Goal: Find specific page/section: Find specific page/section

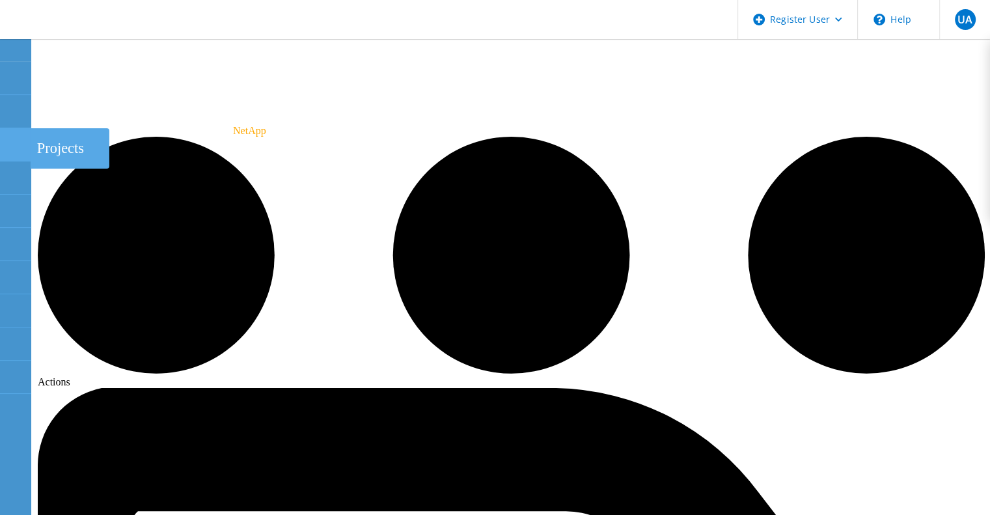
click at [9, 147] on icon at bounding box center [15, 145] width 16 height 12
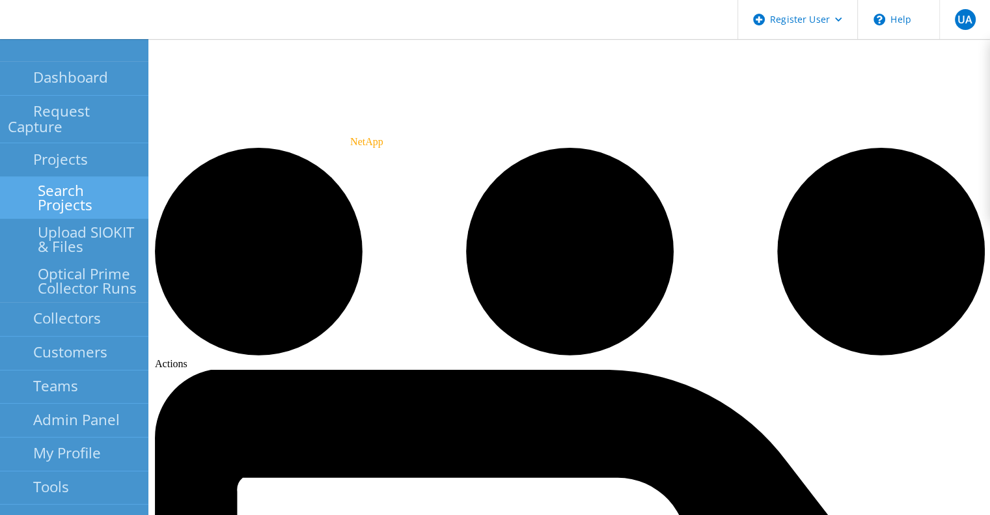
click at [83, 179] on link "Search Projects" at bounding box center [74, 198] width 148 height 42
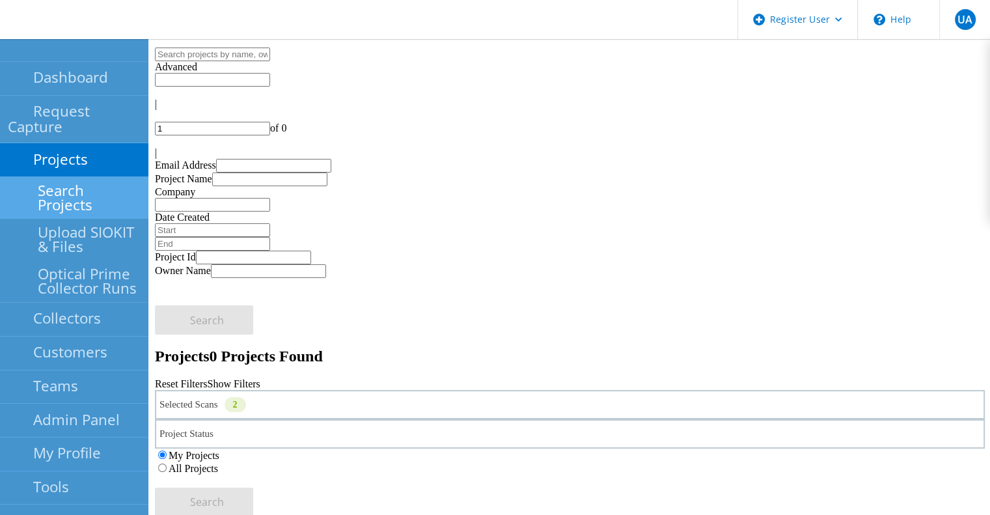
click at [344, 390] on div "Selected Scans 2" at bounding box center [570, 404] width 830 height 29
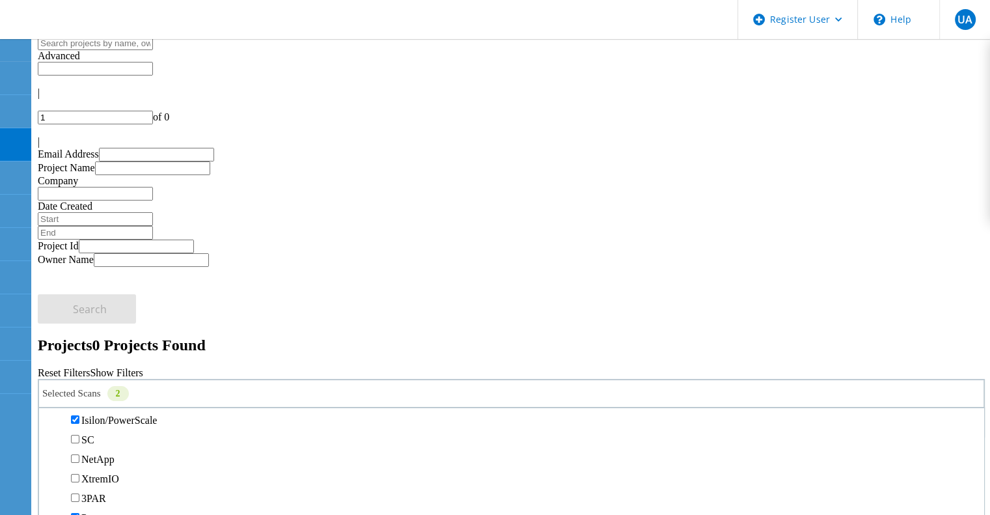
scroll to position [368, 0]
click at [101, 452] on label "All Projects" at bounding box center [75, 457] width 49 height 11
click at [49, 452] on input "All Projects" at bounding box center [45, 456] width 8 height 8
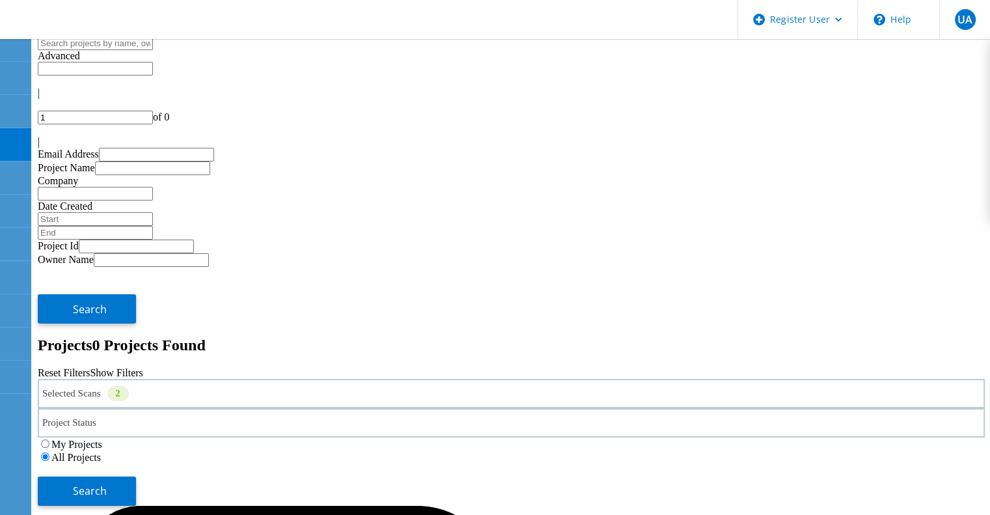
click at [222, 379] on div "Selected Scans 2" at bounding box center [511, 393] width 947 height 29
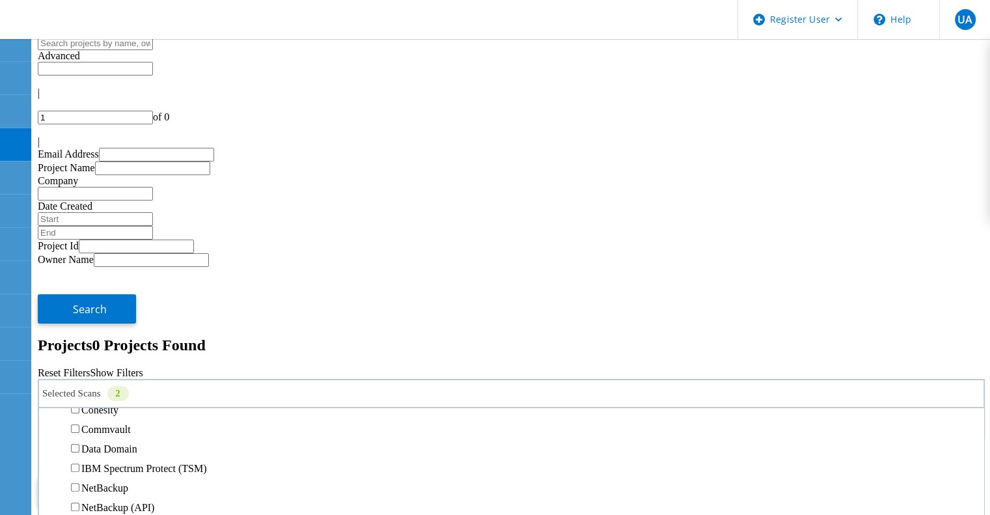
scroll to position [577, 0]
click at [100, 295] on label "Pure" at bounding box center [90, 300] width 19 height 11
click at [79, 296] on input "Pure" at bounding box center [75, 300] width 8 height 8
click at [136, 477] on button "Search" at bounding box center [87, 491] width 98 height 29
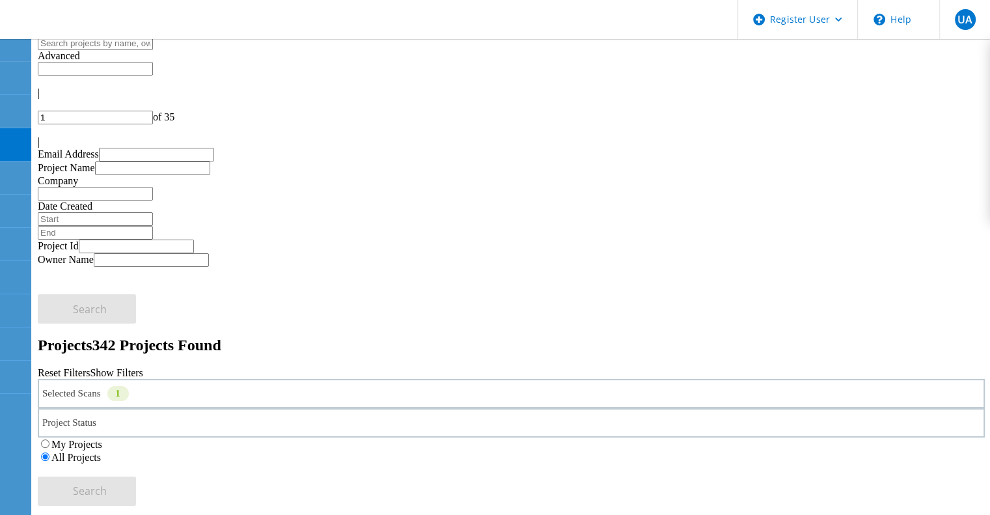
copy span "220484"
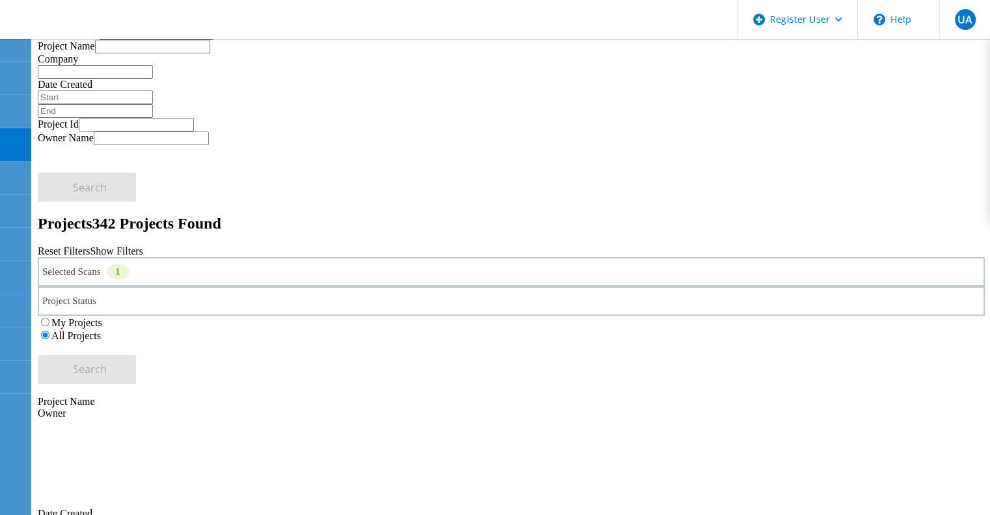
scroll to position [126, 0]
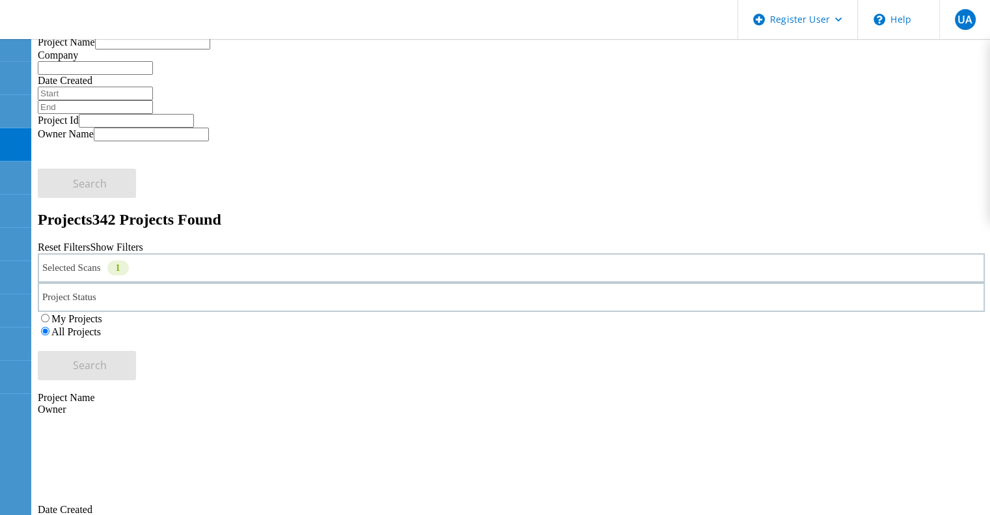
copy span "220123"
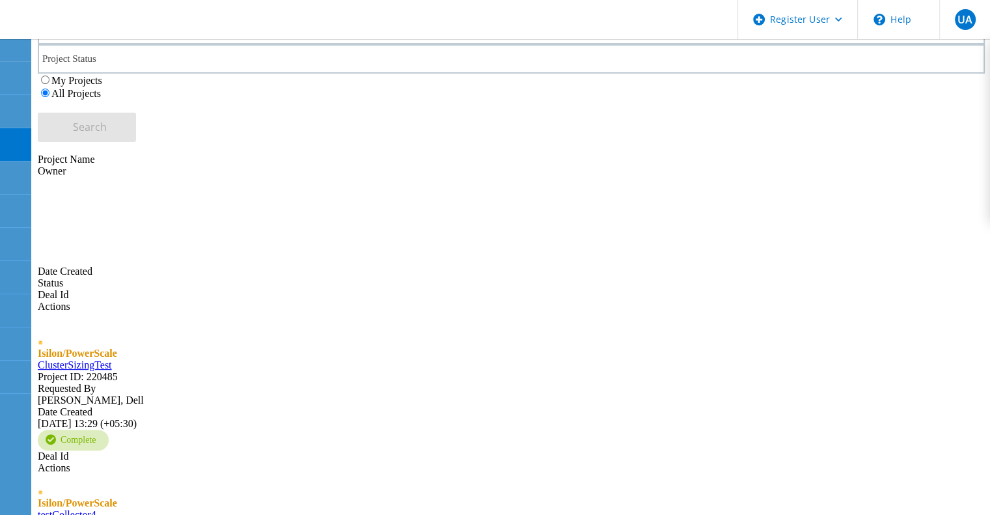
scroll to position [365, 0]
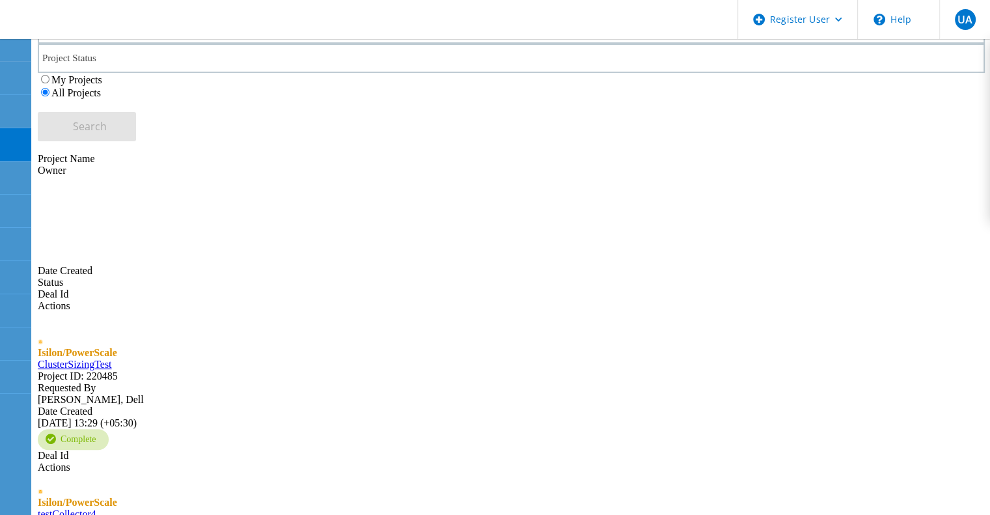
copy span "220069"
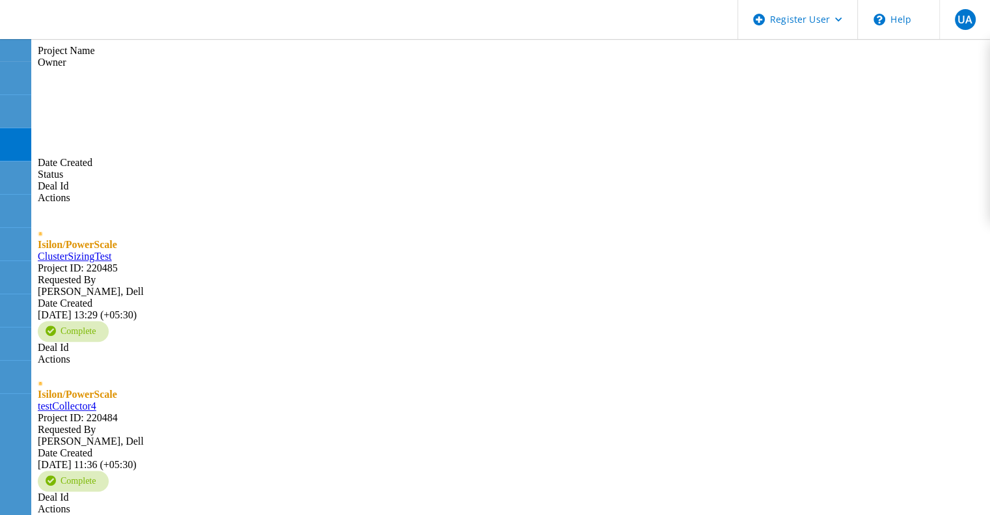
copy span "216630"
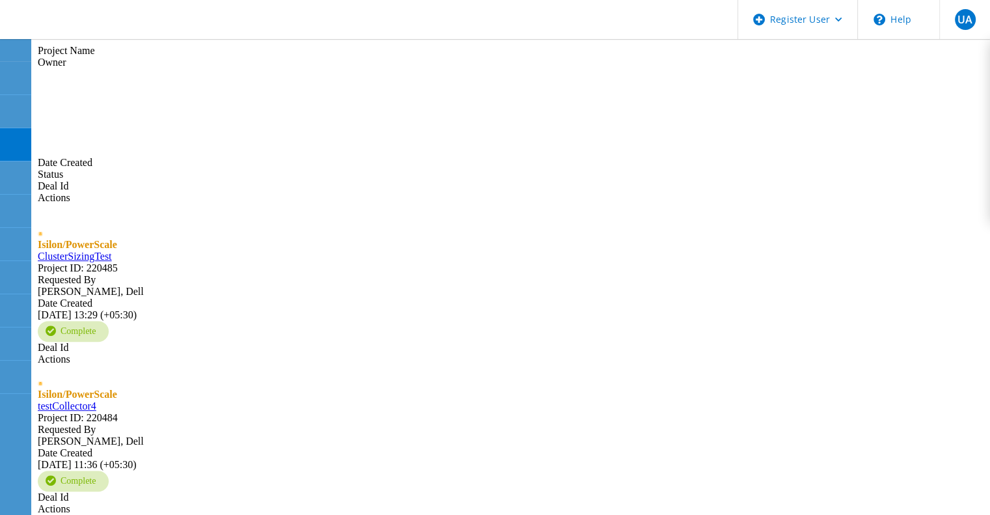
copy span "215039"
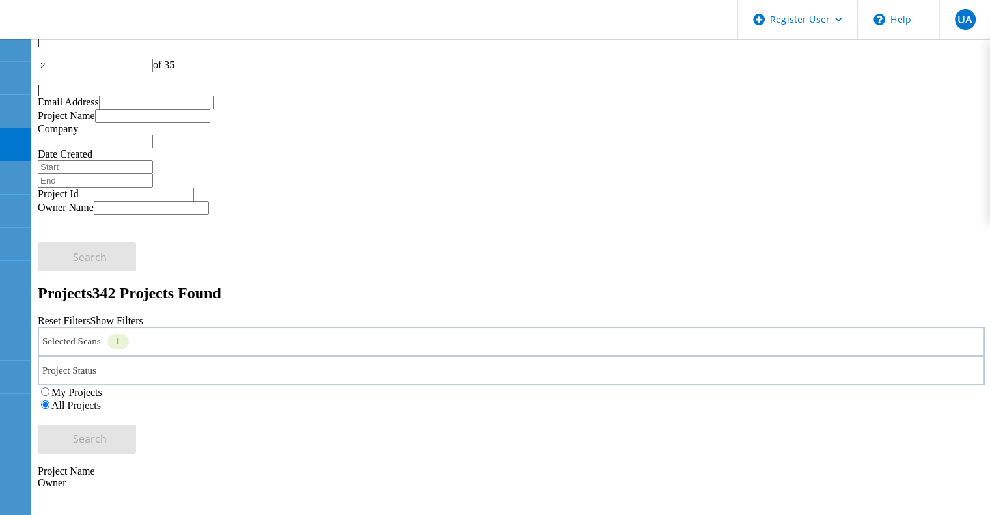
scroll to position [48, 0]
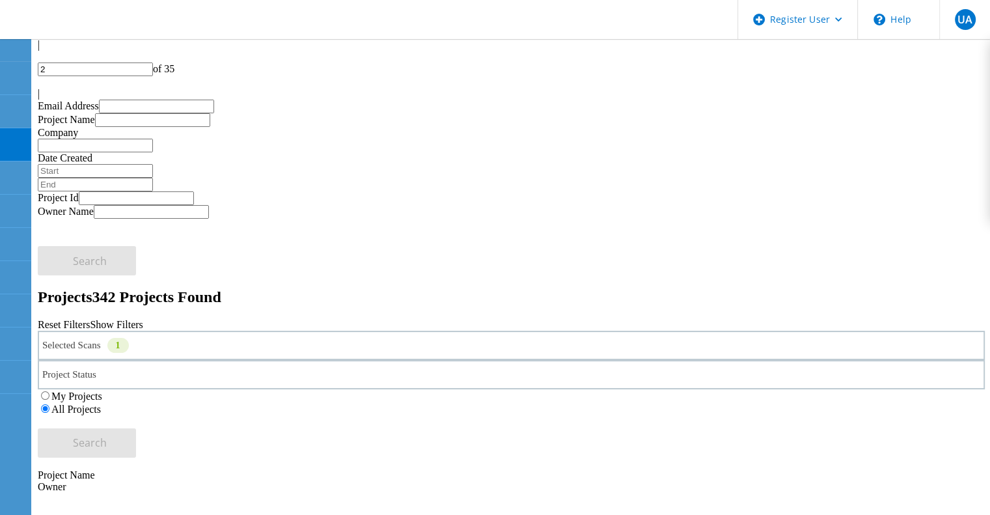
click at [940, 76] on div at bounding box center [511, 82] width 947 height 12
click at [38, 85] on icon at bounding box center [38, 85] width 0 height 0
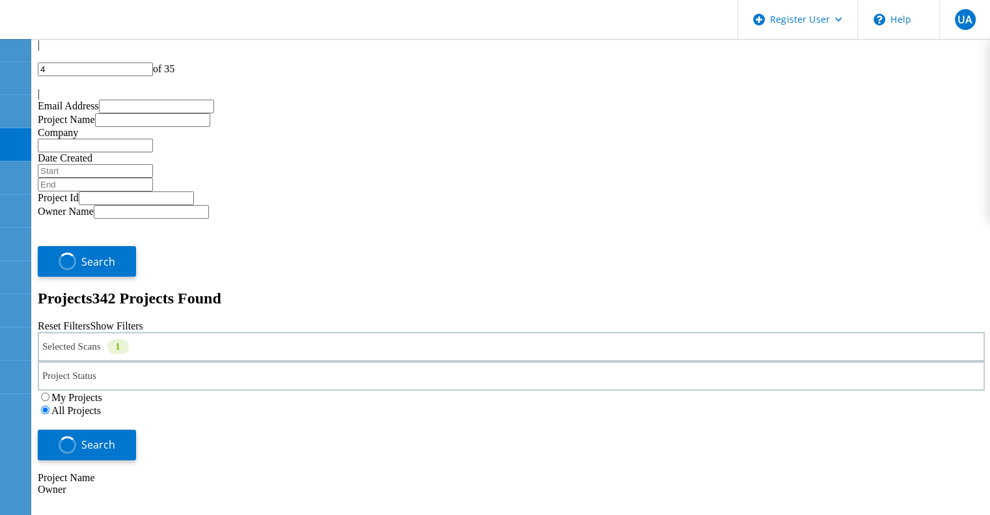
click at [38, 85] on icon at bounding box center [38, 85] width 0 height 0
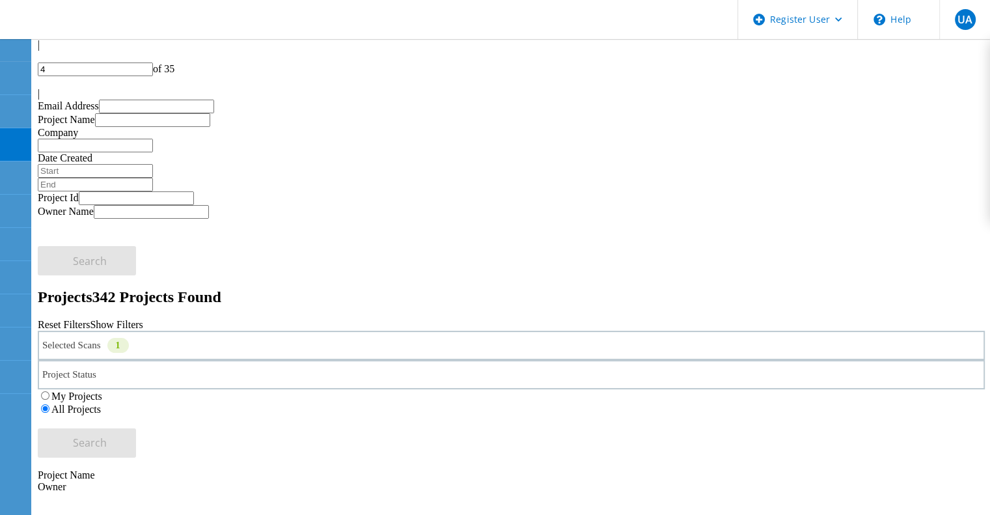
click at [38, 85] on icon at bounding box center [38, 85] width 0 height 0
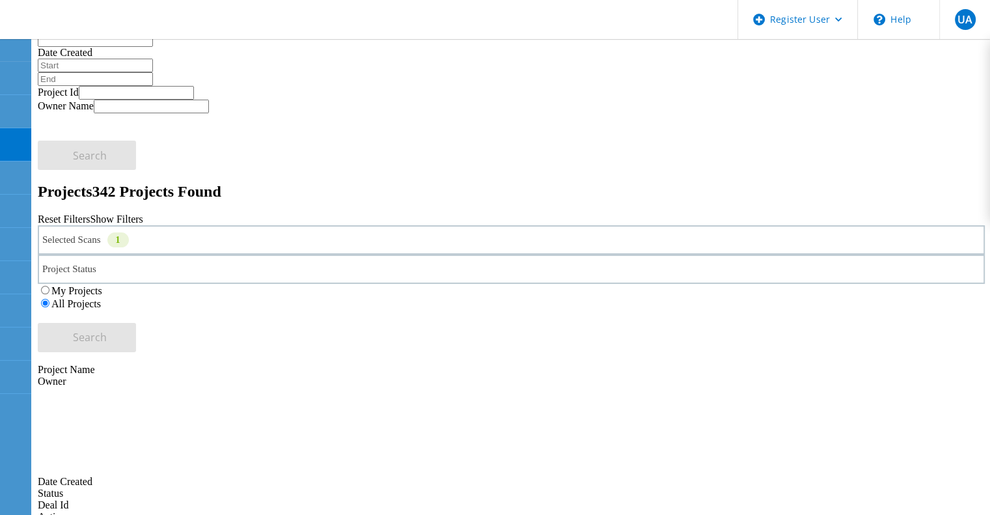
scroll to position [109, 0]
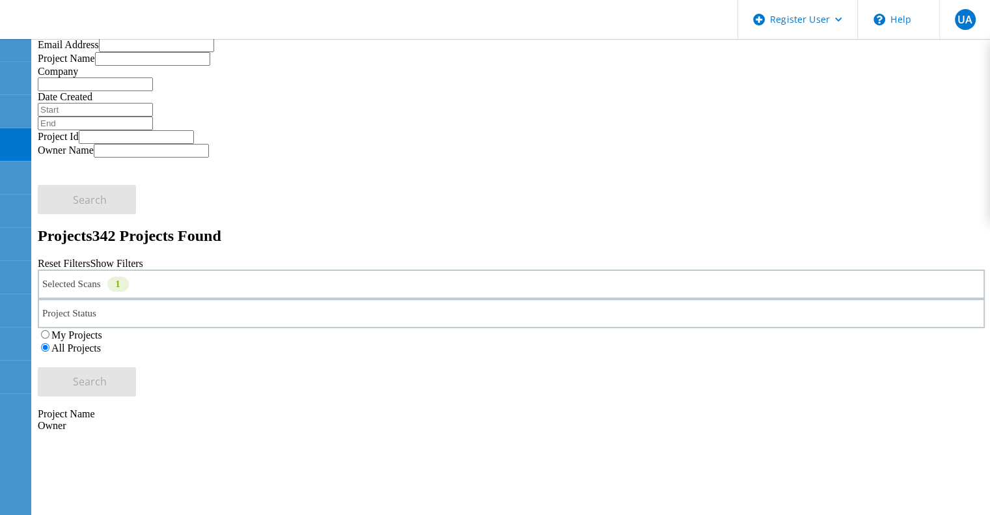
click at [38, 24] on icon at bounding box center [38, 24] width 0 height 0
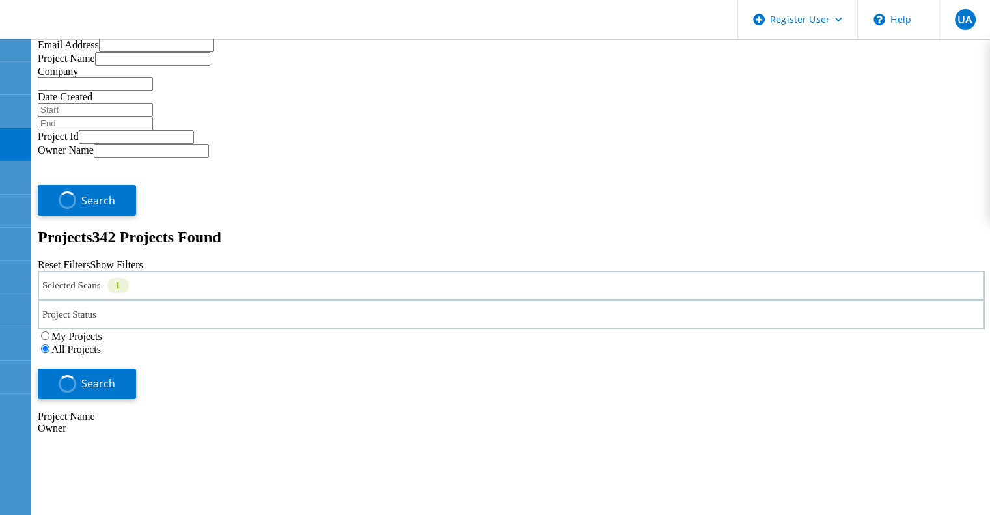
click at [38, 24] on icon at bounding box center [38, 24] width 0 height 0
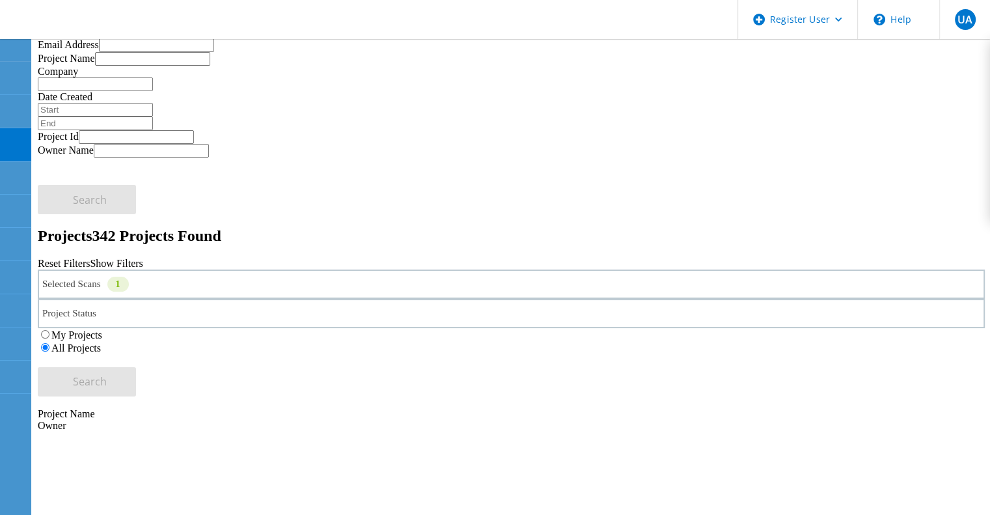
click at [38, 24] on icon at bounding box center [38, 24] width 0 height 0
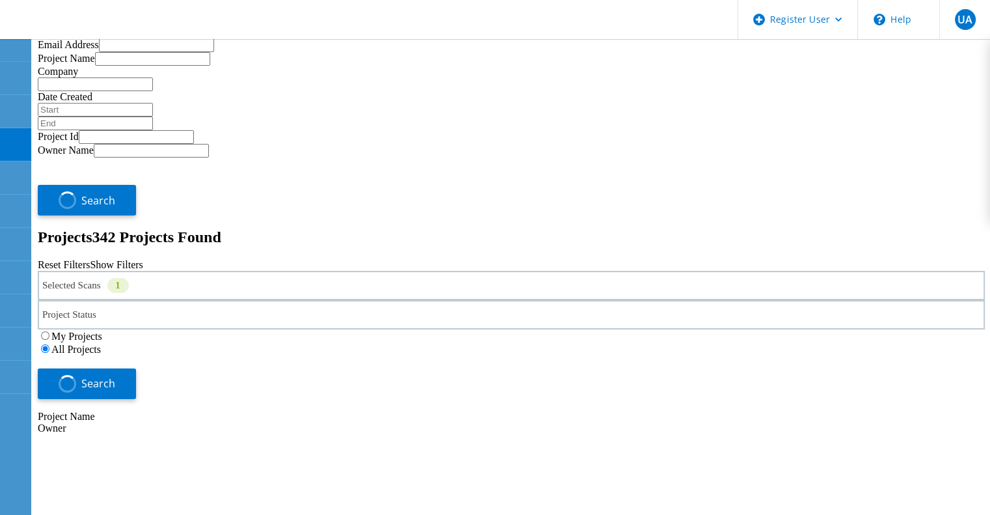
click at [38, 24] on icon at bounding box center [38, 24] width 0 height 0
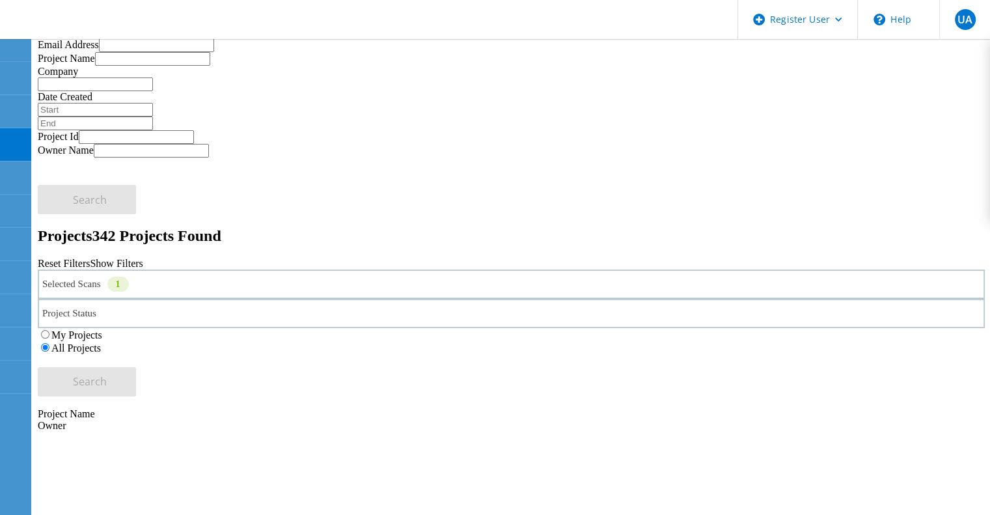
drag, startPoint x: 870, startPoint y: 64, endPoint x: 841, endPoint y: 59, distance: 29.1
click at [841, 15] on div "8 of 35" at bounding box center [511, 8] width 947 height 14
click at [153, 15] on input "8" at bounding box center [95, 8] width 115 height 14
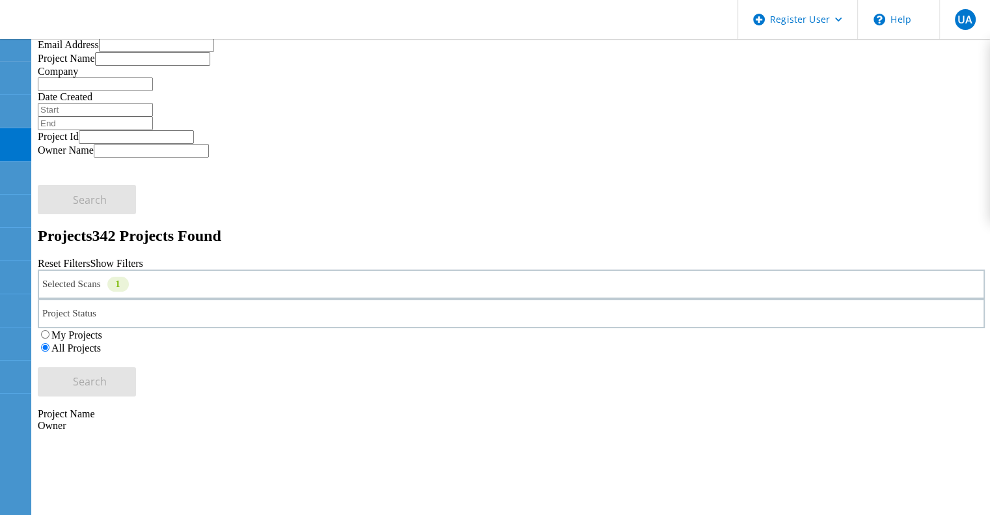
copy span "142161"
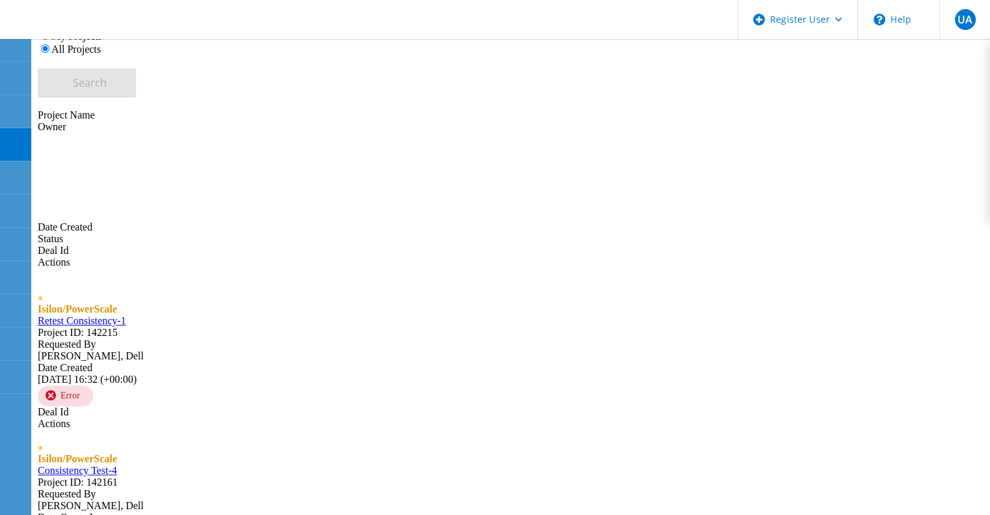
scroll to position [432, 0]
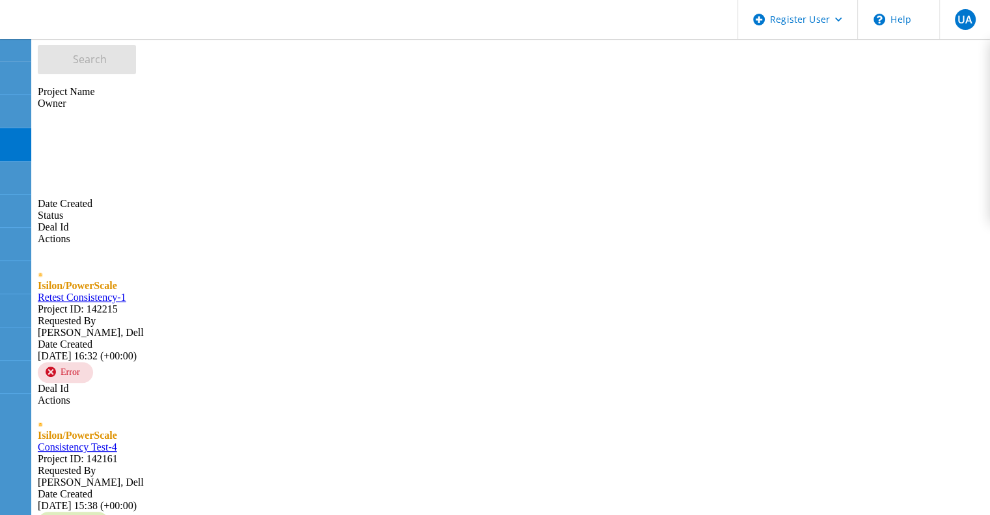
copy span "142147"
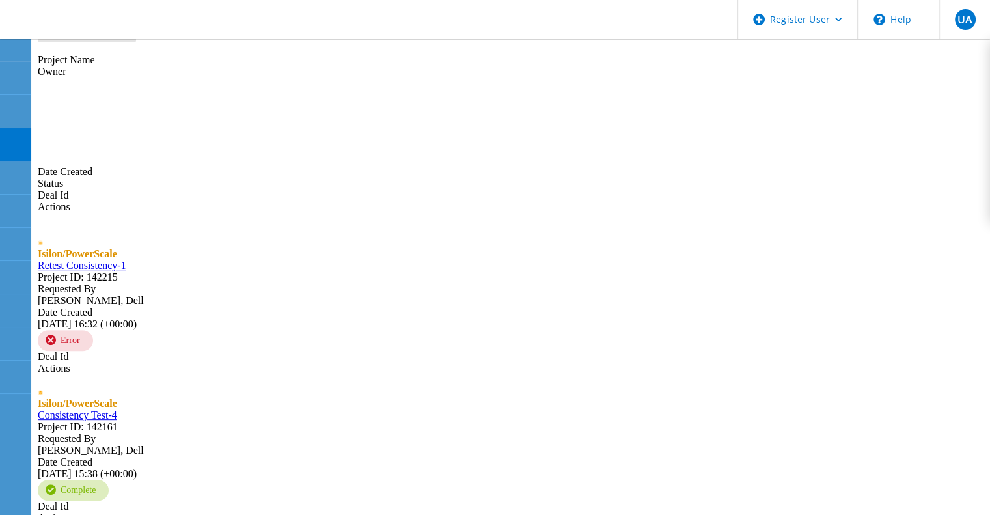
copy span "141922"
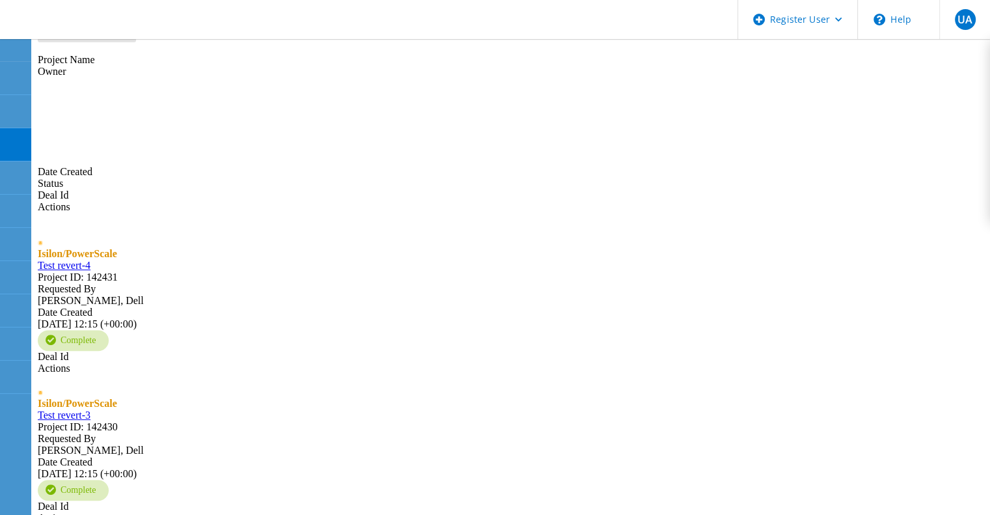
copy span "142373"
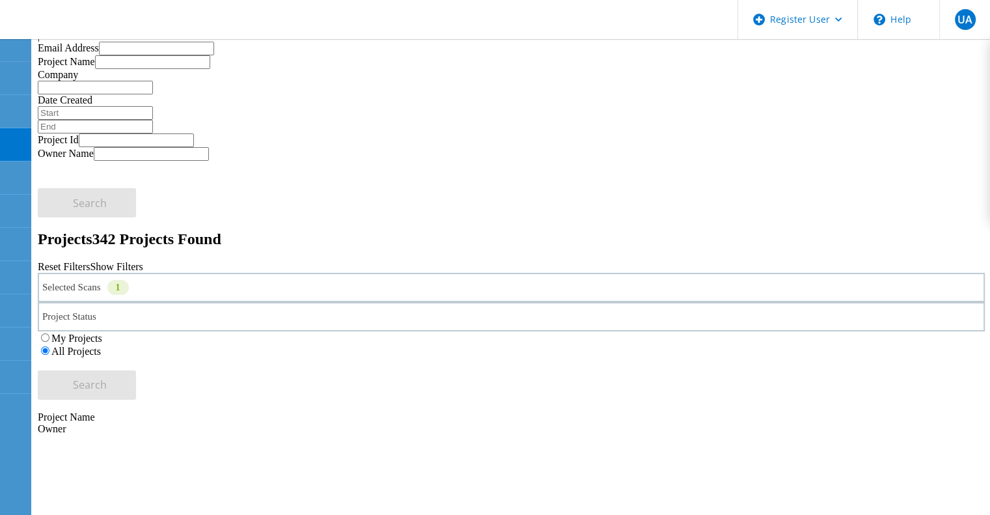
scroll to position [102, 0]
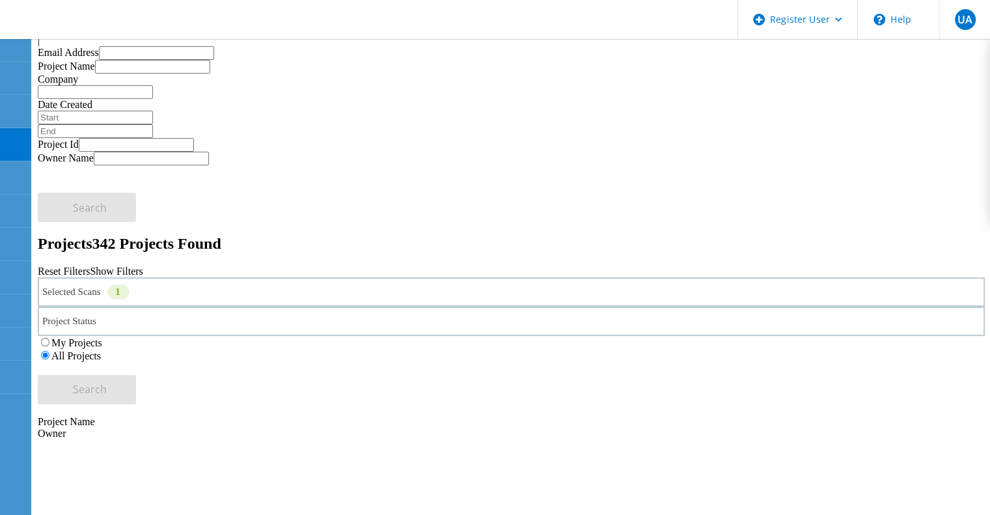
copy span "142430"
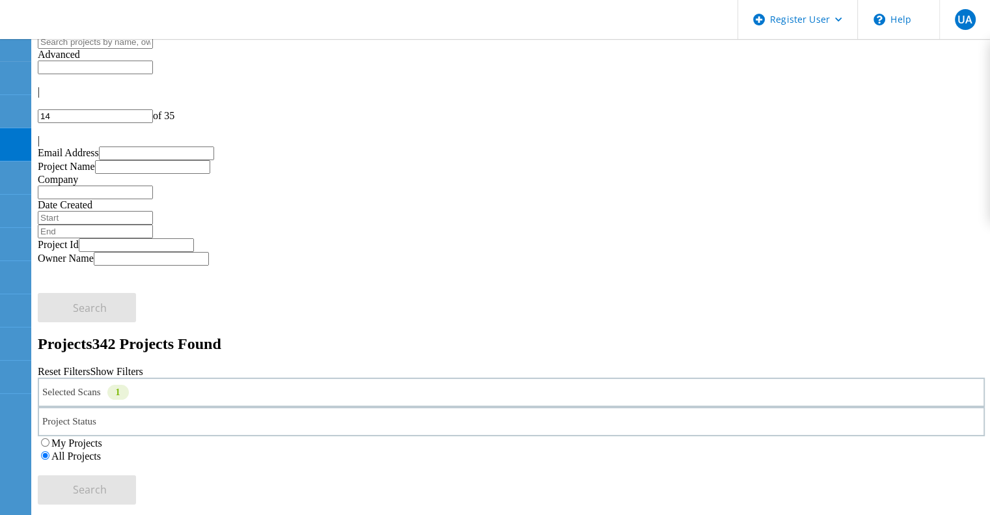
scroll to position [0, 0]
click at [807, 99] on div at bounding box center [511, 105] width 947 height 12
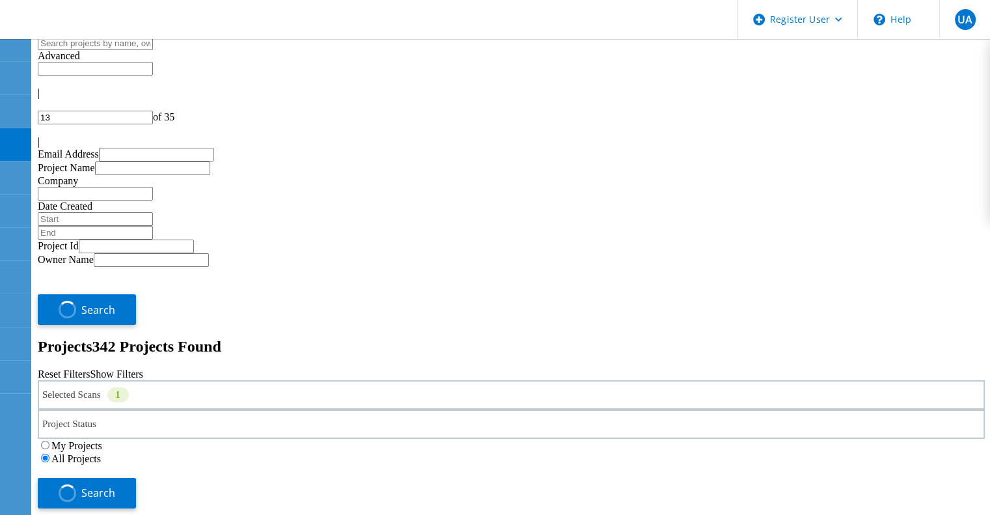
click at [807, 99] on div at bounding box center [511, 105] width 947 height 12
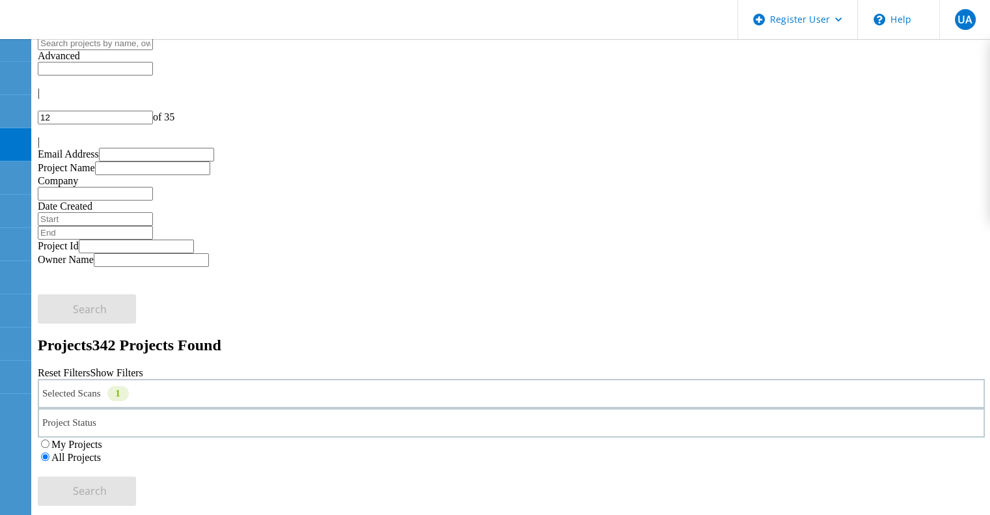
click at [38, 108] on icon at bounding box center [38, 108] width 0 height 0
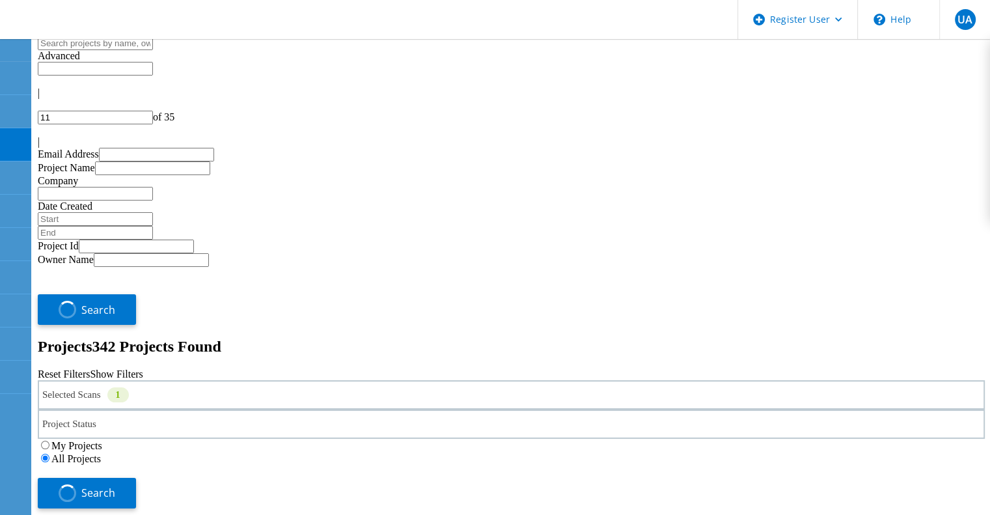
click at [38, 108] on icon at bounding box center [38, 108] width 0 height 0
type input "11"
